Goal: Information Seeking & Learning: Stay updated

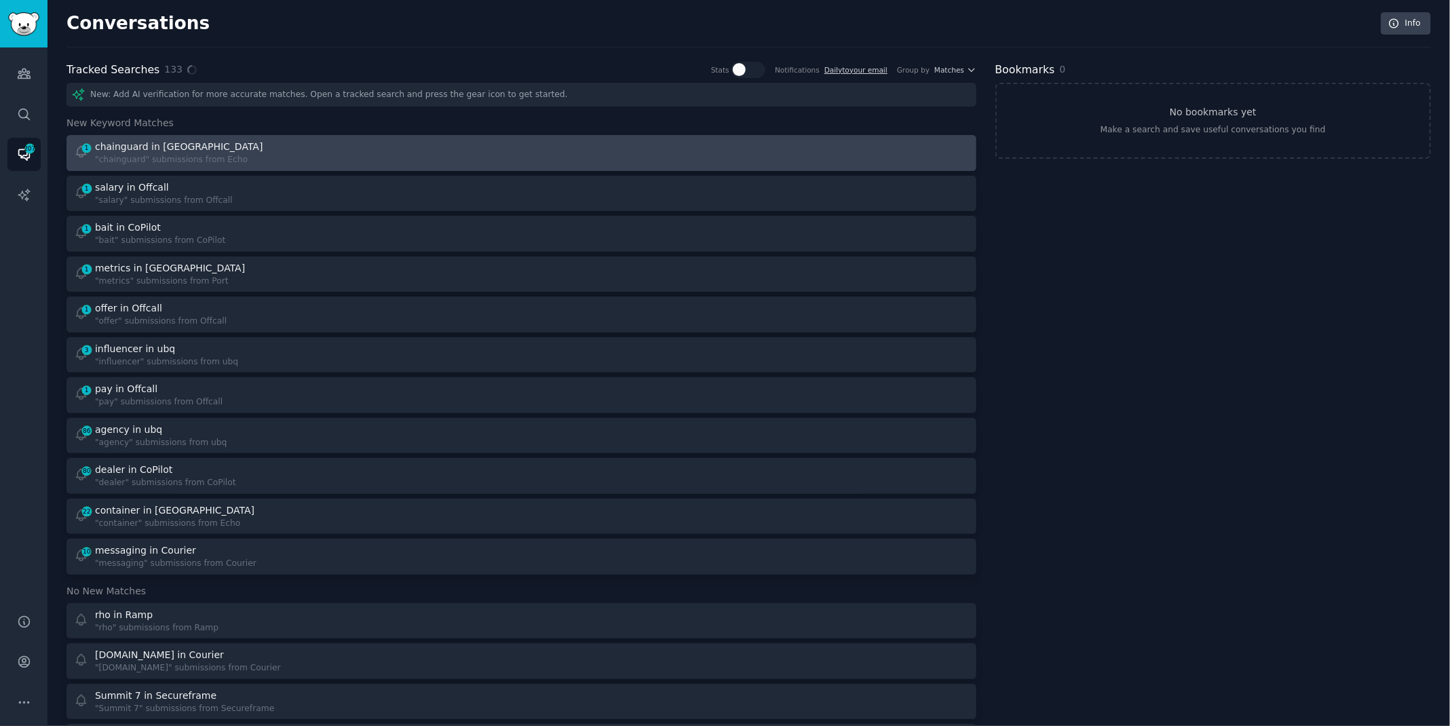
click at [244, 153] on div "1 chainguard in Echo "chainguard" submissions from Echo" at bounding box center [293, 153] width 438 height 26
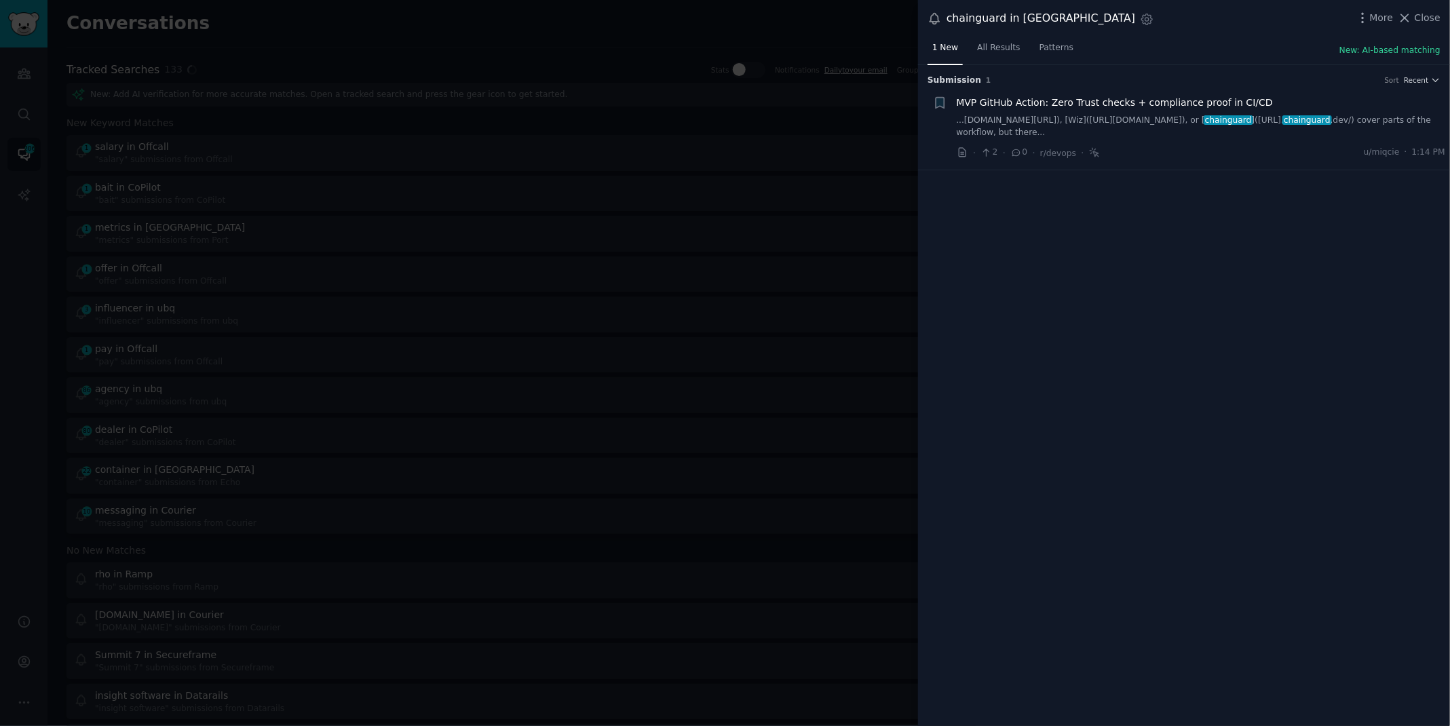
click at [1127, 119] on link "...[DOMAIN_NAME][URL]), [Wiz]([URL][DOMAIN_NAME]), or [ chainguard ]([URL]. cha…" at bounding box center [1200, 127] width 489 height 24
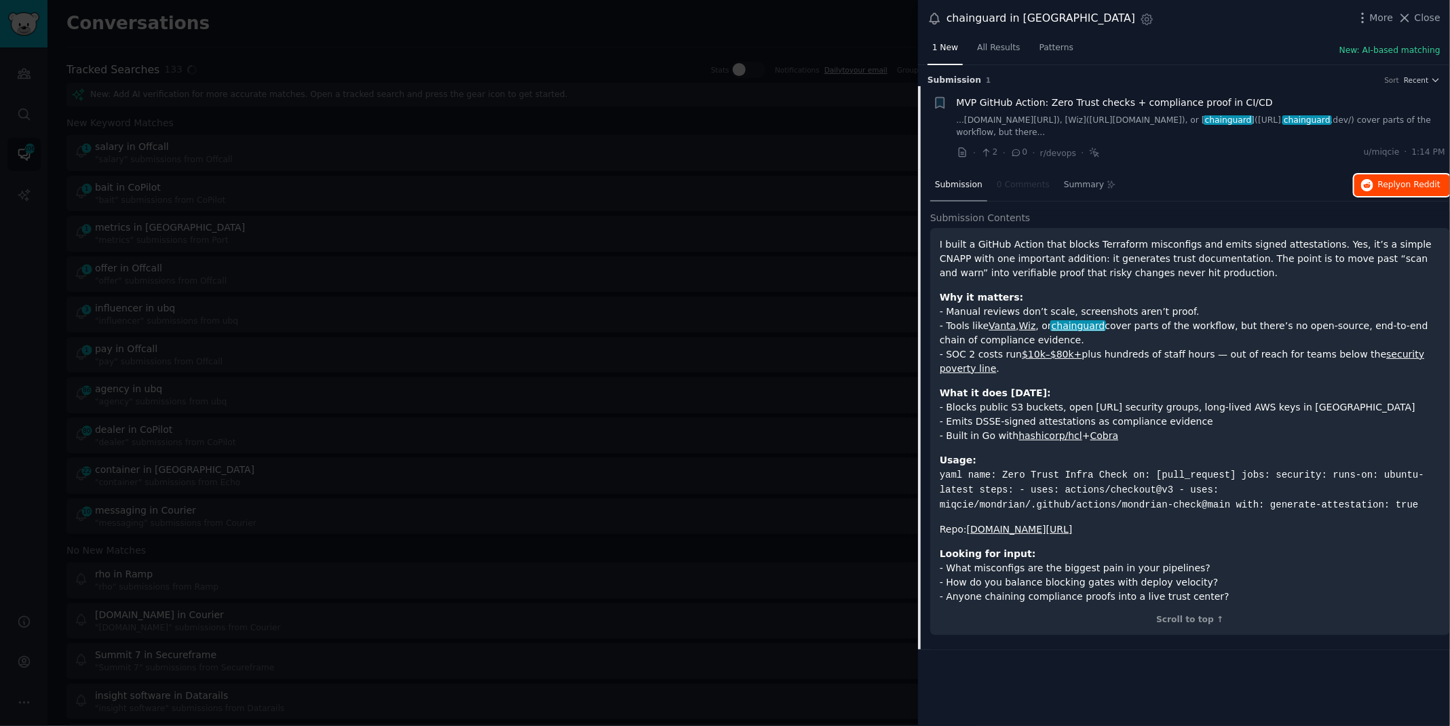
click at [1399, 176] on button "Reply on Reddit" at bounding box center [1402, 185] width 96 height 22
click at [597, 12] on div at bounding box center [725, 363] width 1450 height 726
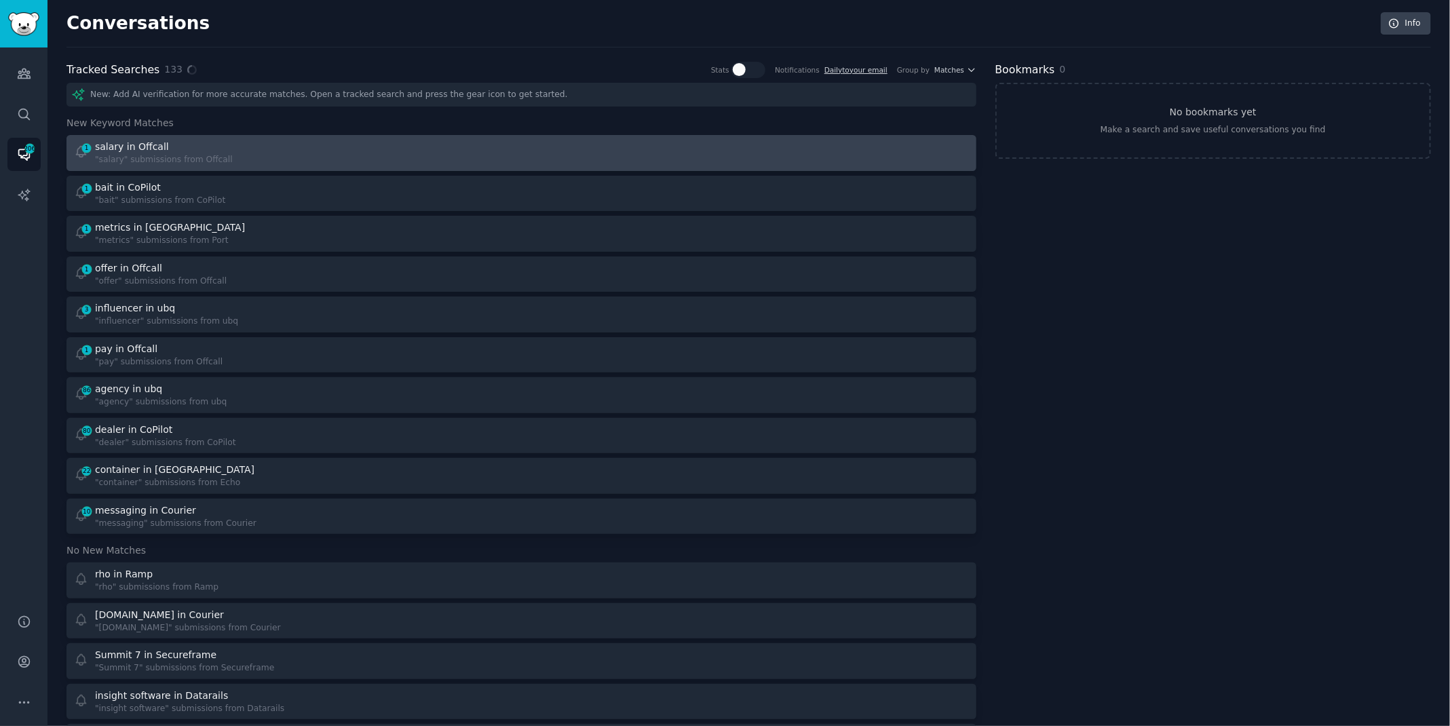
click at [524, 151] on div "1 salary in Offcall "salary" submissions from Offcall" at bounding box center [521, 153] width 900 height 26
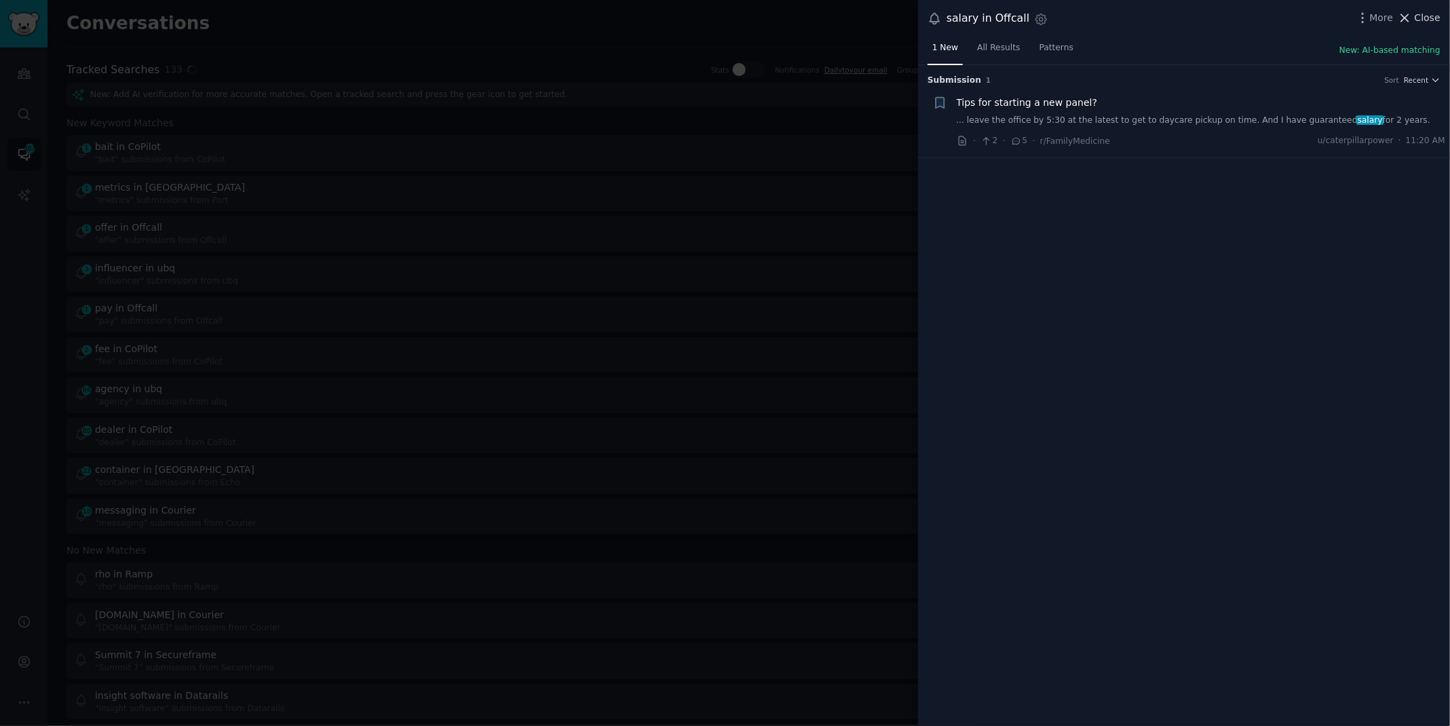
click at [1416, 16] on span "Close" at bounding box center [1427, 18] width 26 height 14
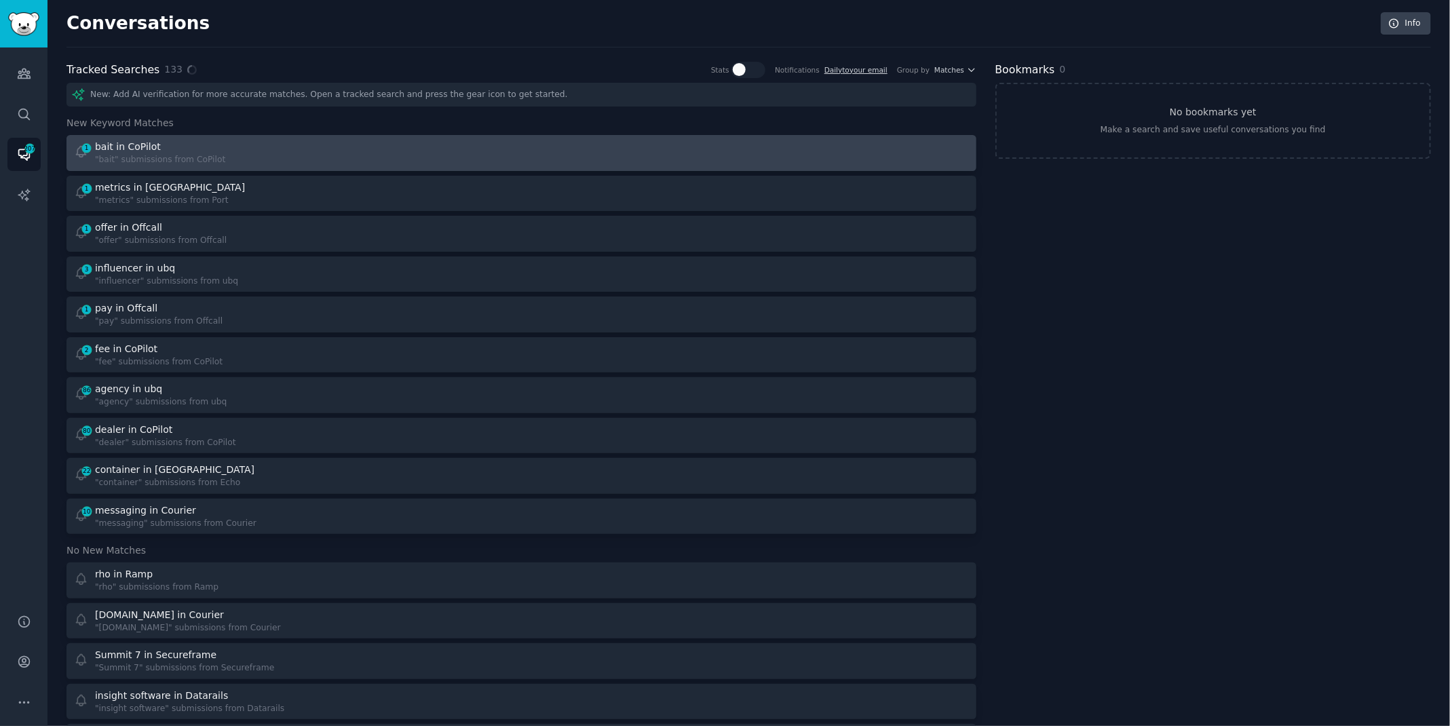
click at [829, 161] on div at bounding box center [749, 153] width 438 height 26
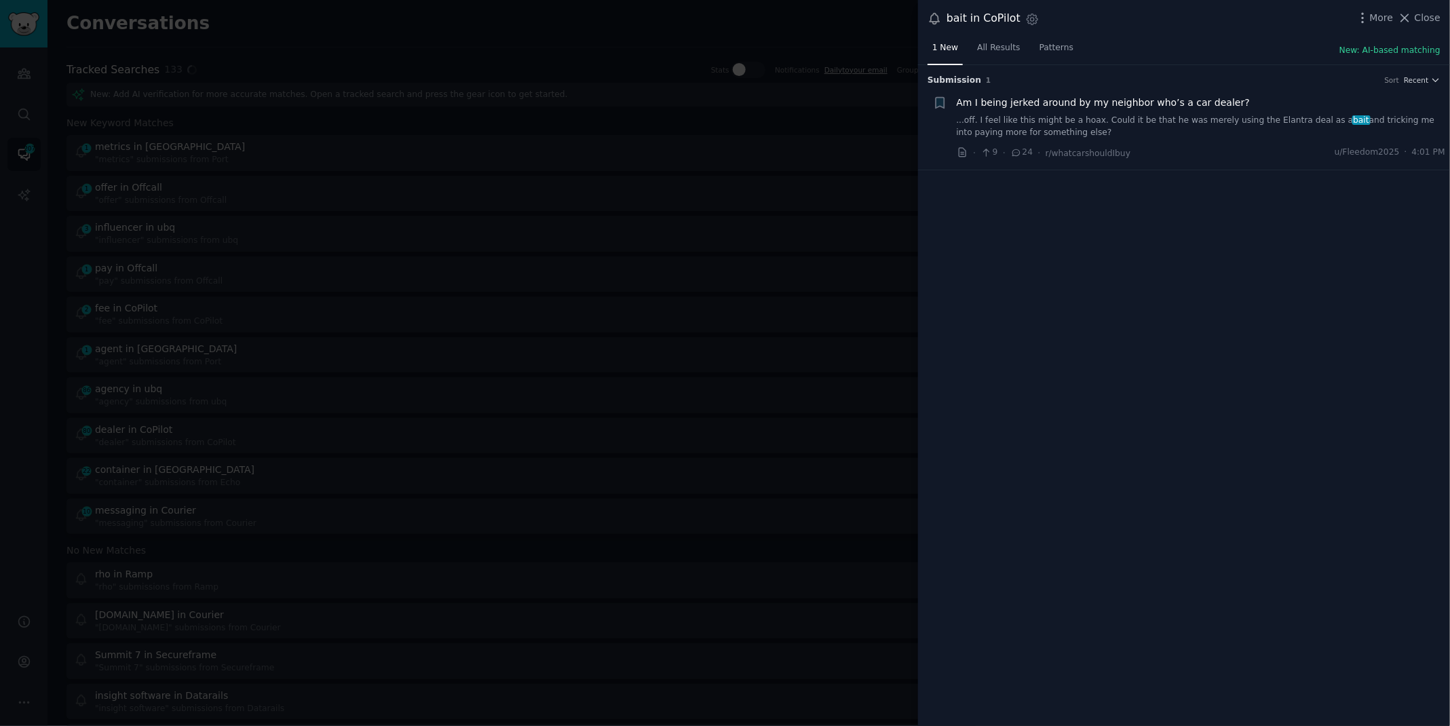
click at [1277, 123] on link "...off. I feel like this might be a hoax. Could it be that he was merely using …" at bounding box center [1200, 127] width 489 height 24
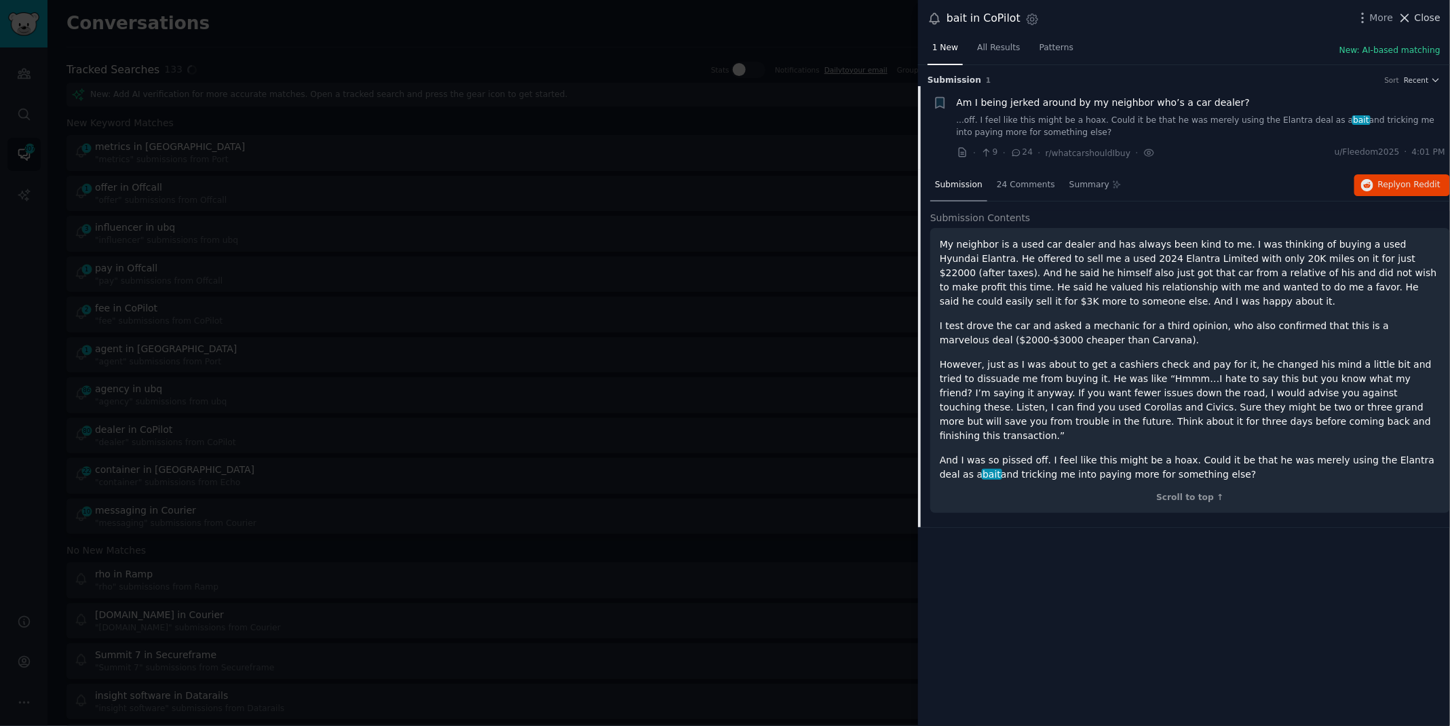
click at [1412, 18] on icon at bounding box center [1404, 18] width 14 height 14
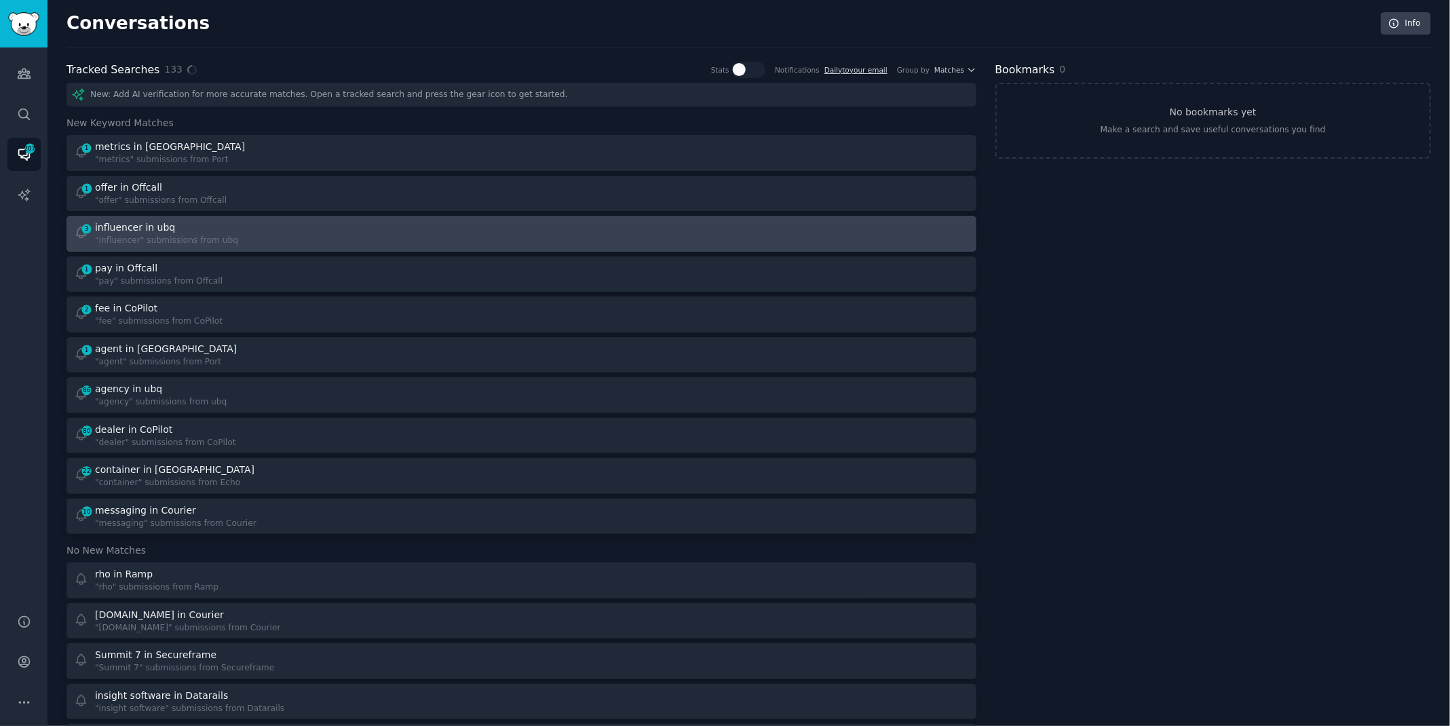
click at [432, 235] on div "3 influencer in ubq "influencer" submissions from ubq" at bounding box center [293, 233] width 438 height 26
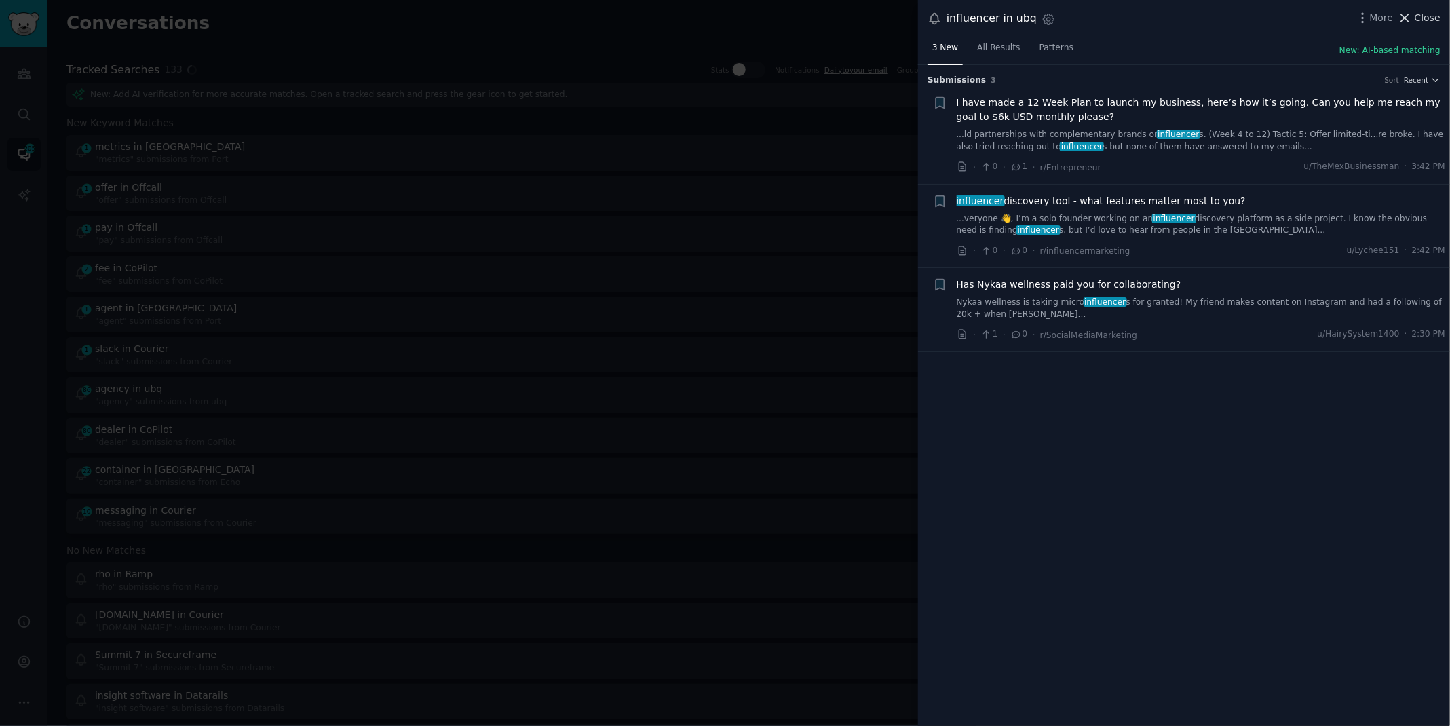
click at [1412, 14] on icon at bounding box center [1404, 18] width 14 height 14
